Goal: Information Seeking & Learning: Understand process/instructions

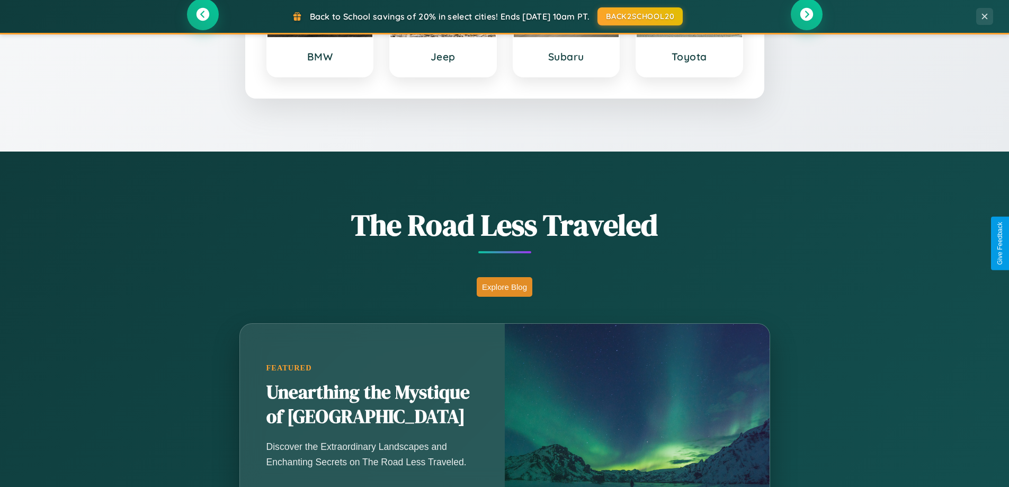
scroll to position [933, 0]
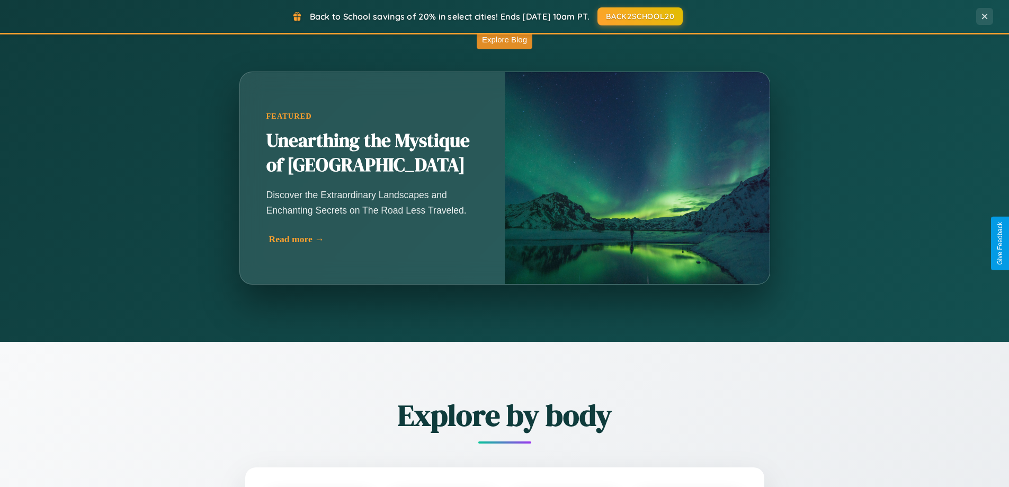
click at [372, 239] on div "Read more →" at bounding box center [375, 239] width 212 height 11
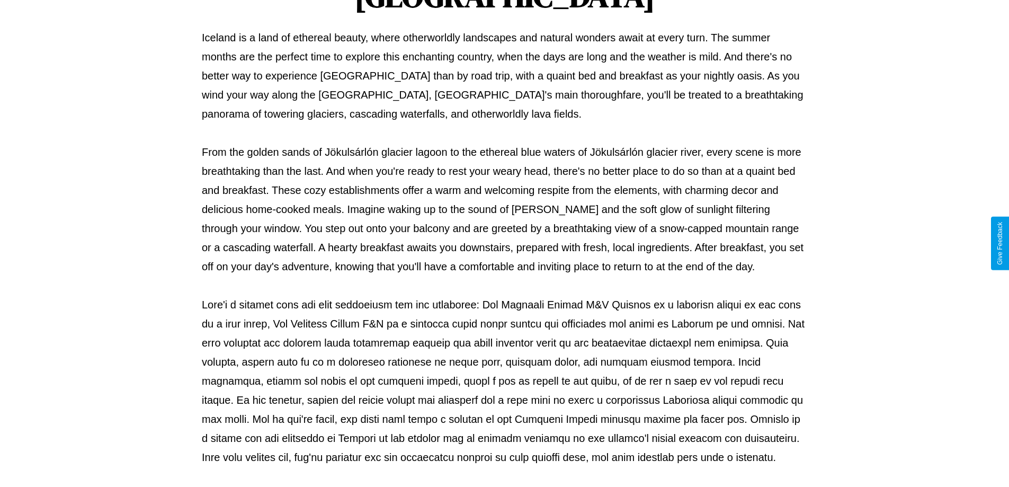
scroll to position [343, 0]
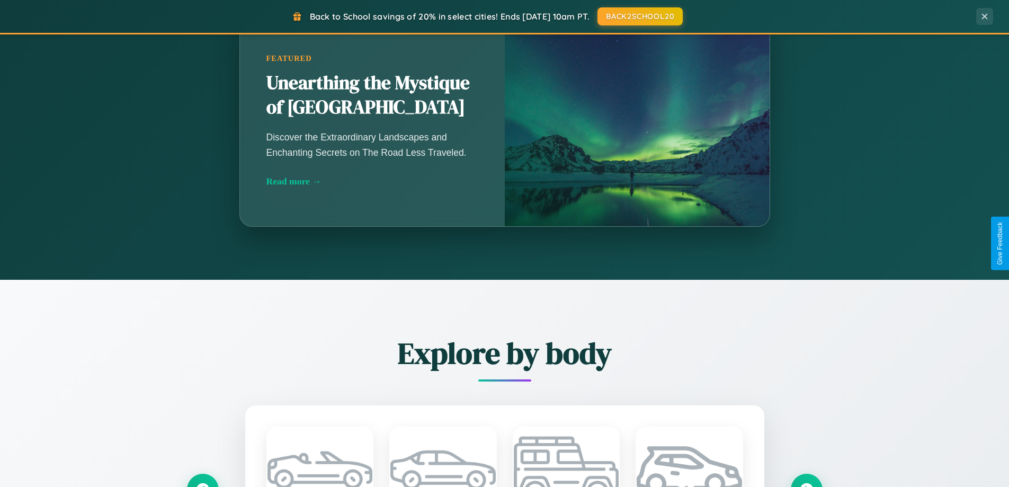
scroll to position [2038, 0]
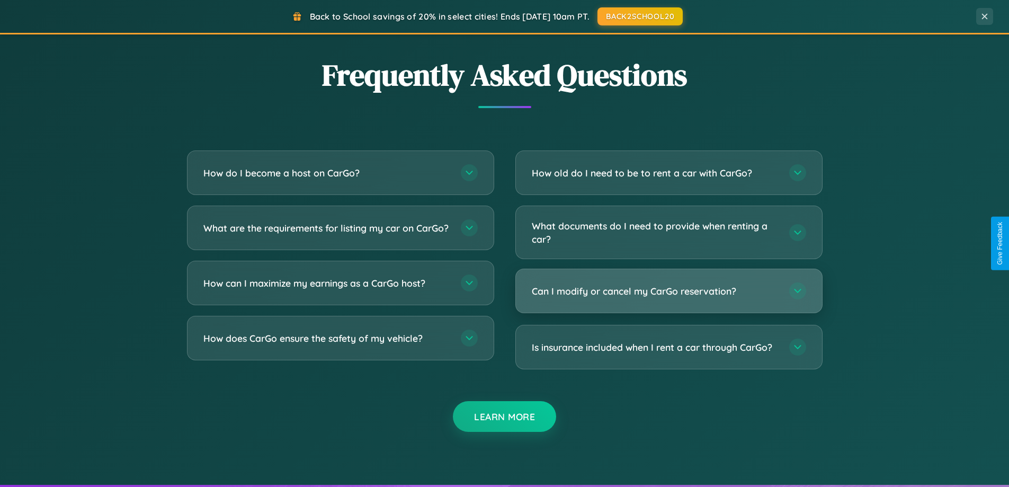
click at [668, 291] on h3 "Can I modify or cancel my CarGo reservation?" at bounding box center [655, 290] width 247 height 13
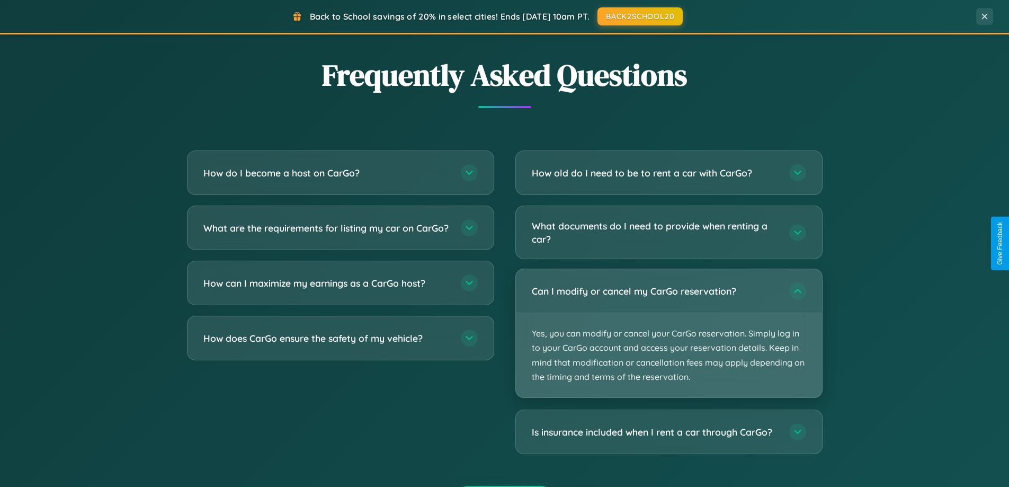
click at [668, 333] on p "Yes, you can modify or cancel your CarGo reservation. Simply log in to your Car…" at bounding box center [669, 355] width 306 height 84
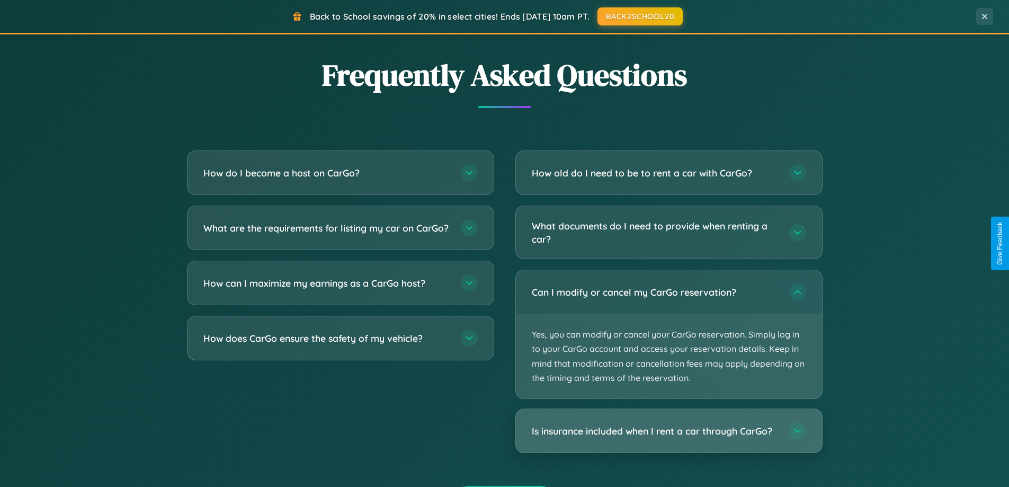
click at [668, 431] on h3 "Is insurance included when I rent a car through CarGo?" at bounding box center [655, 430] width 247 height 13
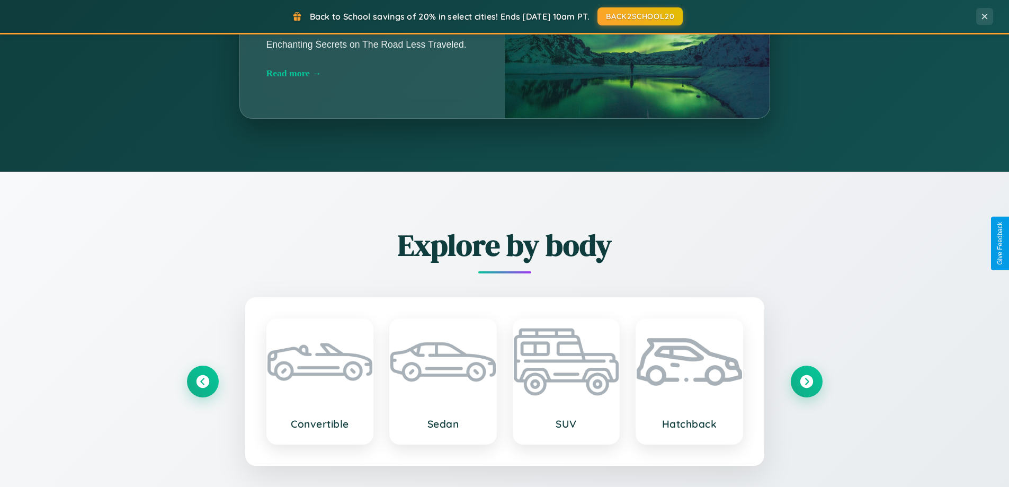
scroll to position [0, 0]
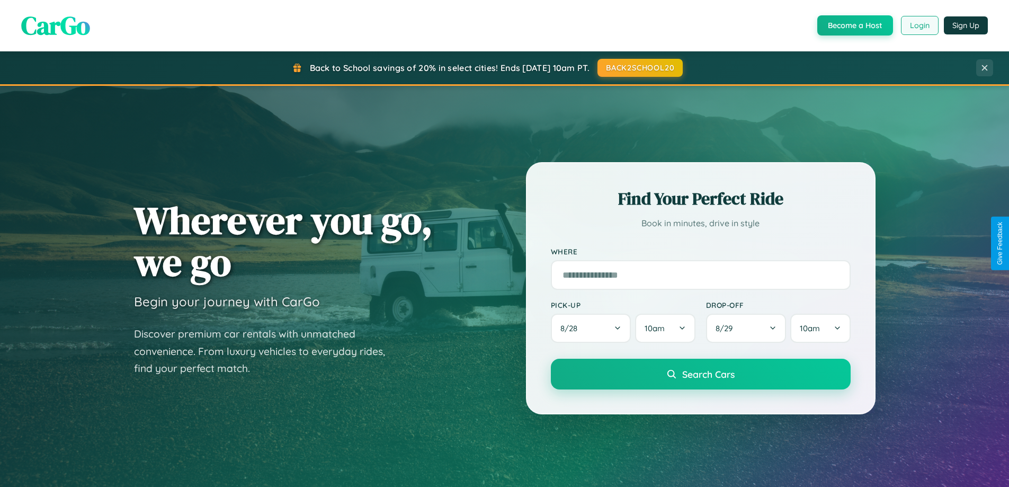
click at [919, 25] on button "Login" at bounding box center [920, 25] width 38 height 19
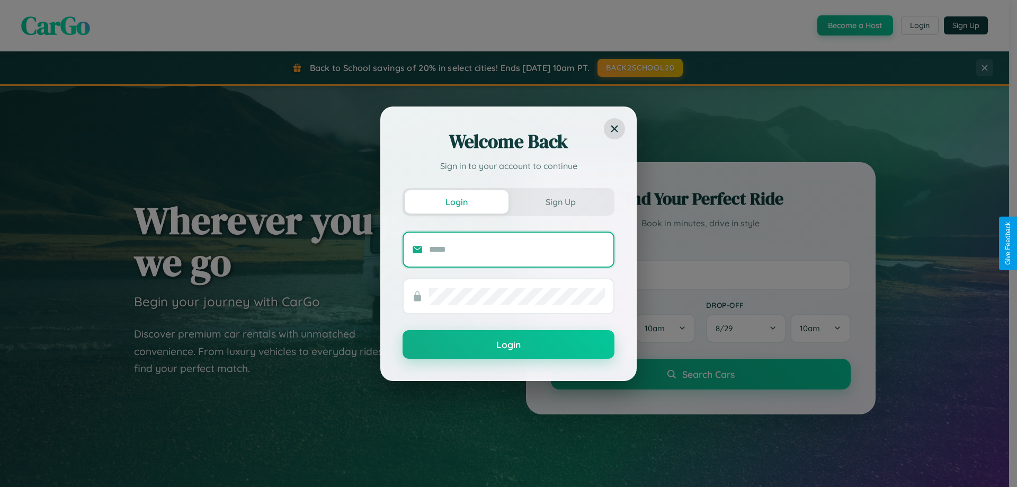
click at [517, 249] on input "text" at bounding box center [517, 249] width 176 height 17
type input "**********"
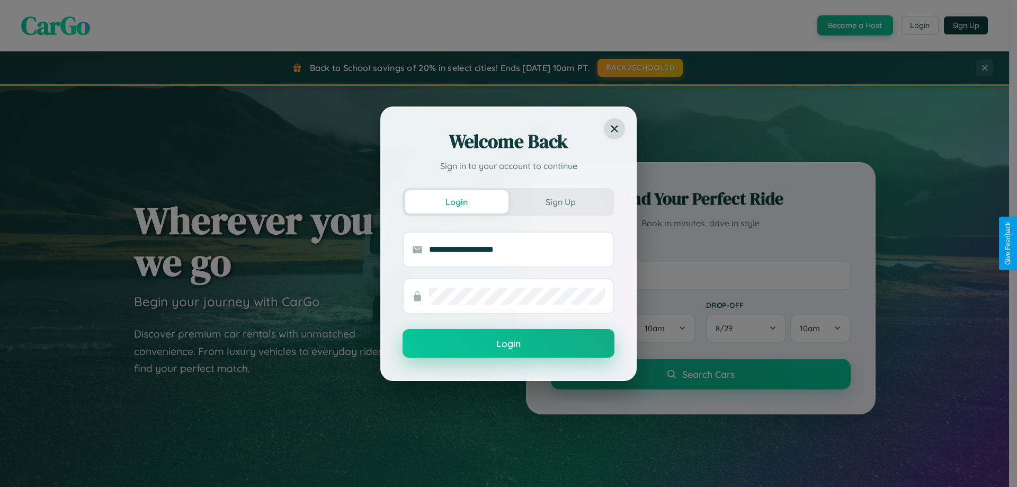
click at [509, 343] on button "Login" at bounding box center [509, 343] width 212 height 29
